Goal: Task Accomplishment & Management: Use online tool/utility

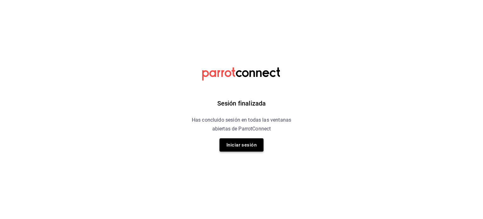
click at [253, 143] on button "Iniciar sesión" at bounding box center [242, 144] width 44 height 13
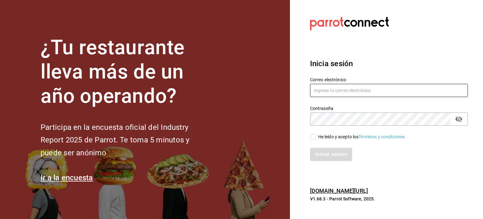
type input "[EMAIL_ADDRESS][DOMAIN_NAME]"
click at [312, 136] on input "He leído y acepto los Términos y condiciones." at bounding box center [313, 137] width 6 height 6
checkbox input "true"
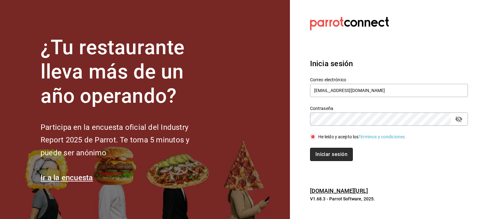
click at [323, 155] on button "Iniciar sesión" at bounding box center [331, 154] width 43 height 13
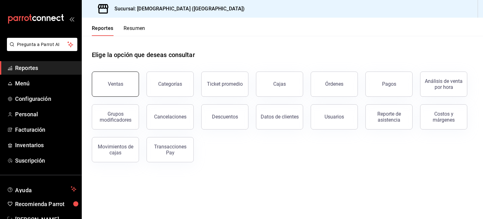
click at [120, 79] on button "Ventas" at bounding box center [115, 83] width 47 height 25
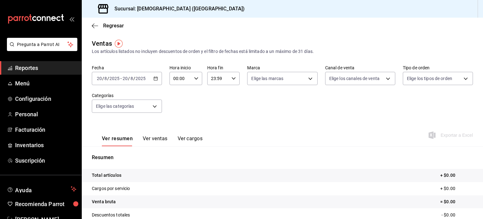
click at [159, 79] on div "2025-08-20 20 / 8 / 2025 - 2025-08-20 20 / 8 / 2025" at bounding box center [127, 78] width 70 height 13
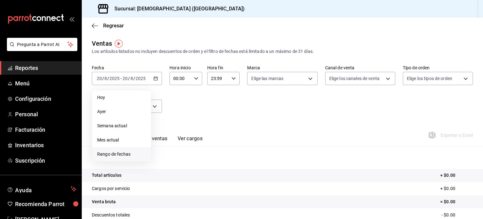
click at [130, 154] on span "Rango de fechas" at bounding box center [121, 154] width 49 height 7
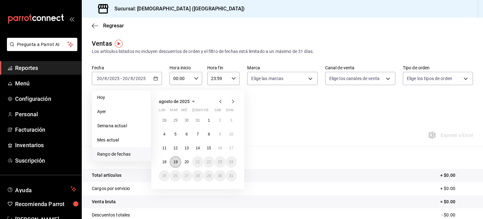
click at [177, 162] on abbr "19" at bounding box center [175, 162] width 4 height 4
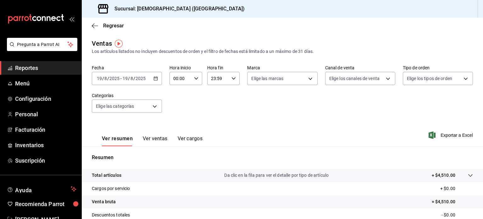
click at [308, 176] on p "Da clic en la fila para ver el detalle por tipo de artículo" at bounding box center [276, 175] width 104 height 7
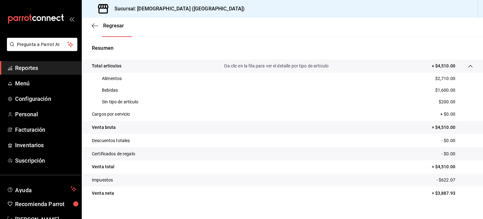
scroll to position [118, 0]
